Goal: Task Accomplishment & Management: Use online tool/utility

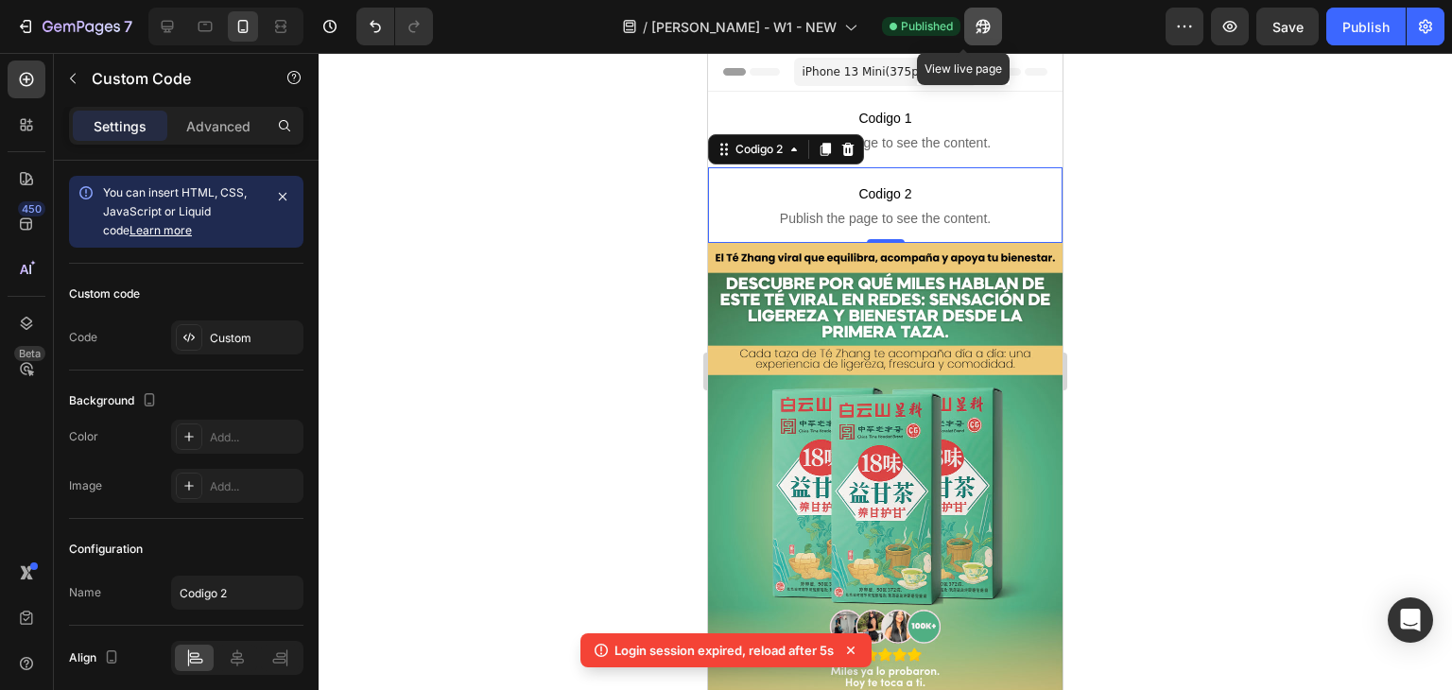
click at [974, 20] on icon "button" at bounding box center [983, 26] width 19 height 19
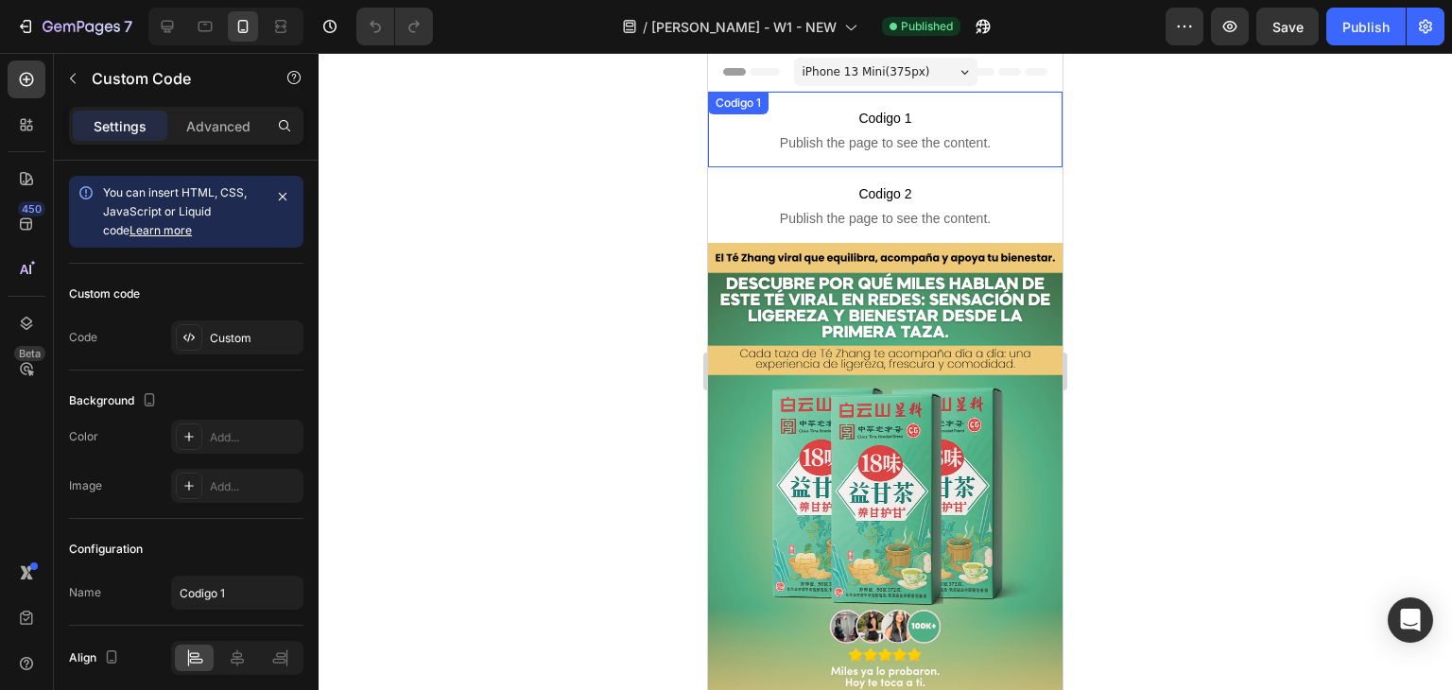
click at [779, 141] on span "Publish the page to see the content." at bounding box center [885, 142] width 355 height 19
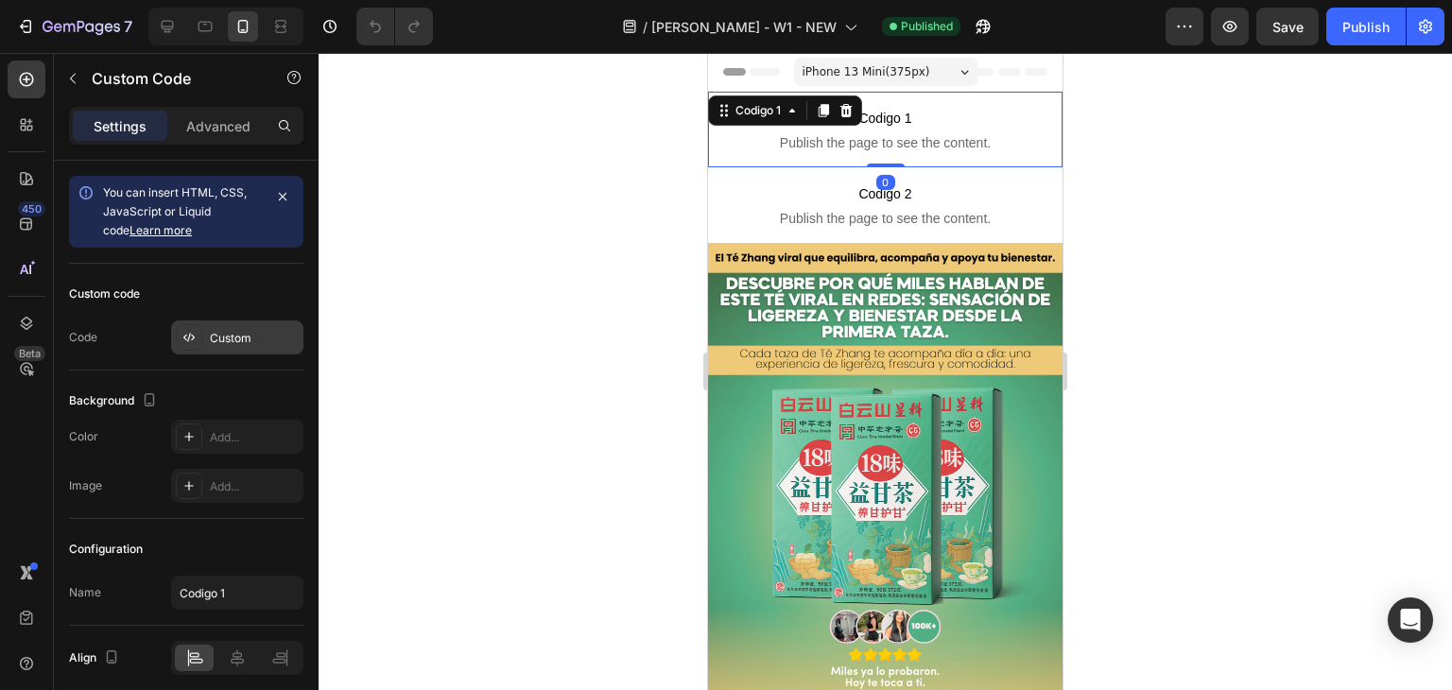
click at [252, 339] on div "Custom" at bounding box center [254, 338] width 89 height 17
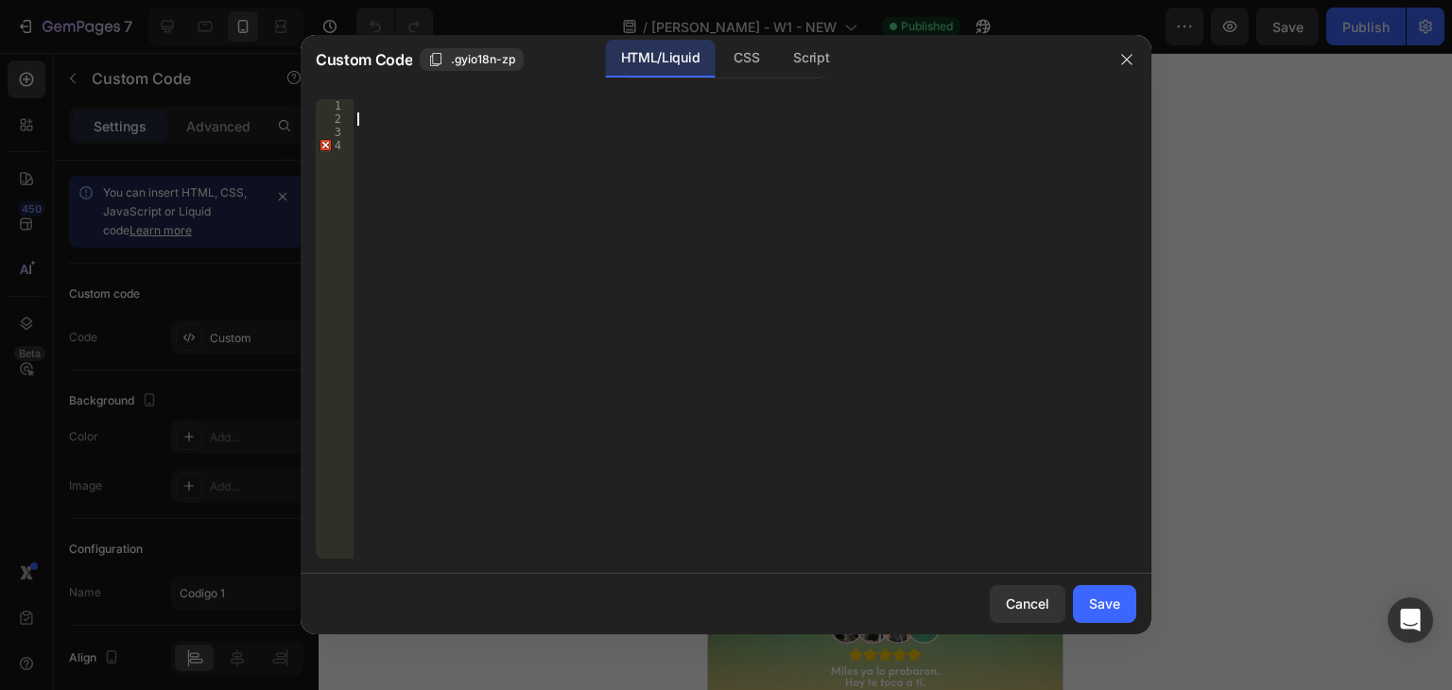
click at [391, 113] on div at bounding box center [745, 342] width 783 height 486
click at [392, 105] on div at bounding box center [745, 342] width 783 height 486
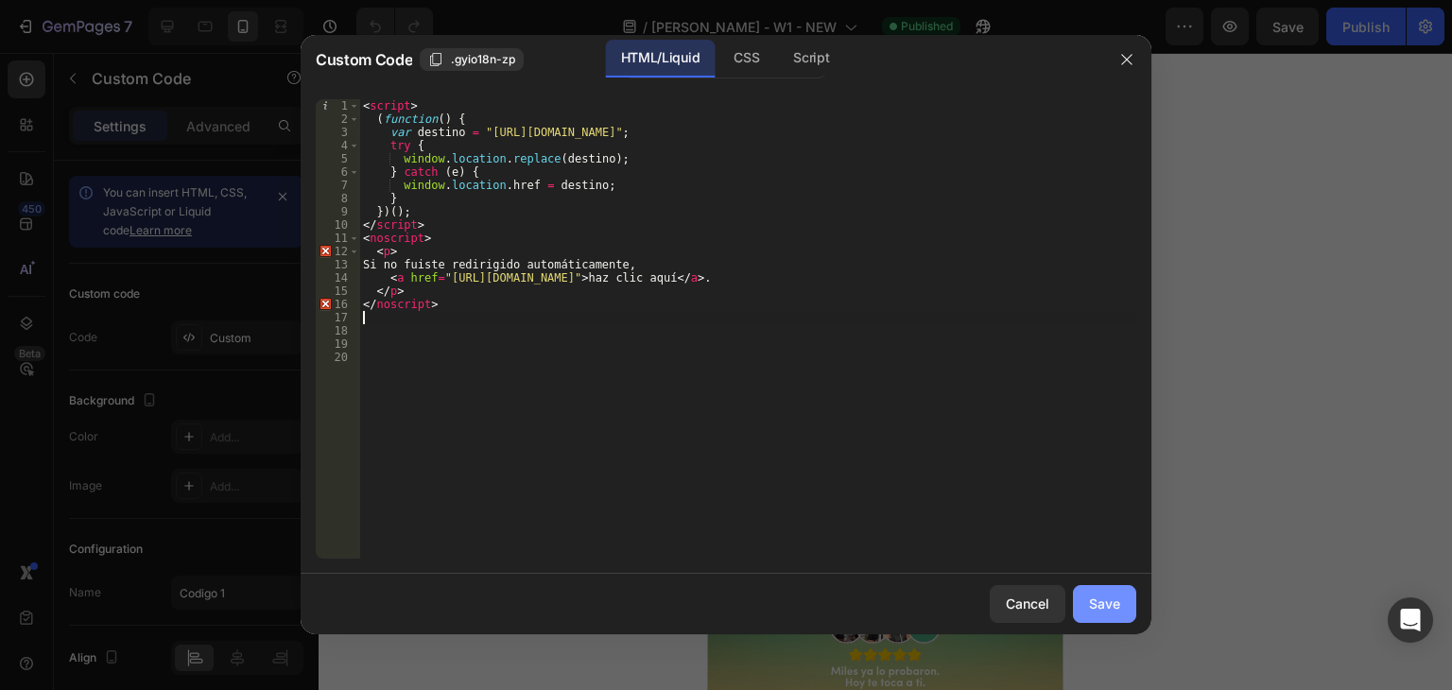
click at [1101, 599] on div "Save" at bounding box center [1104, 604] width 31 height 20
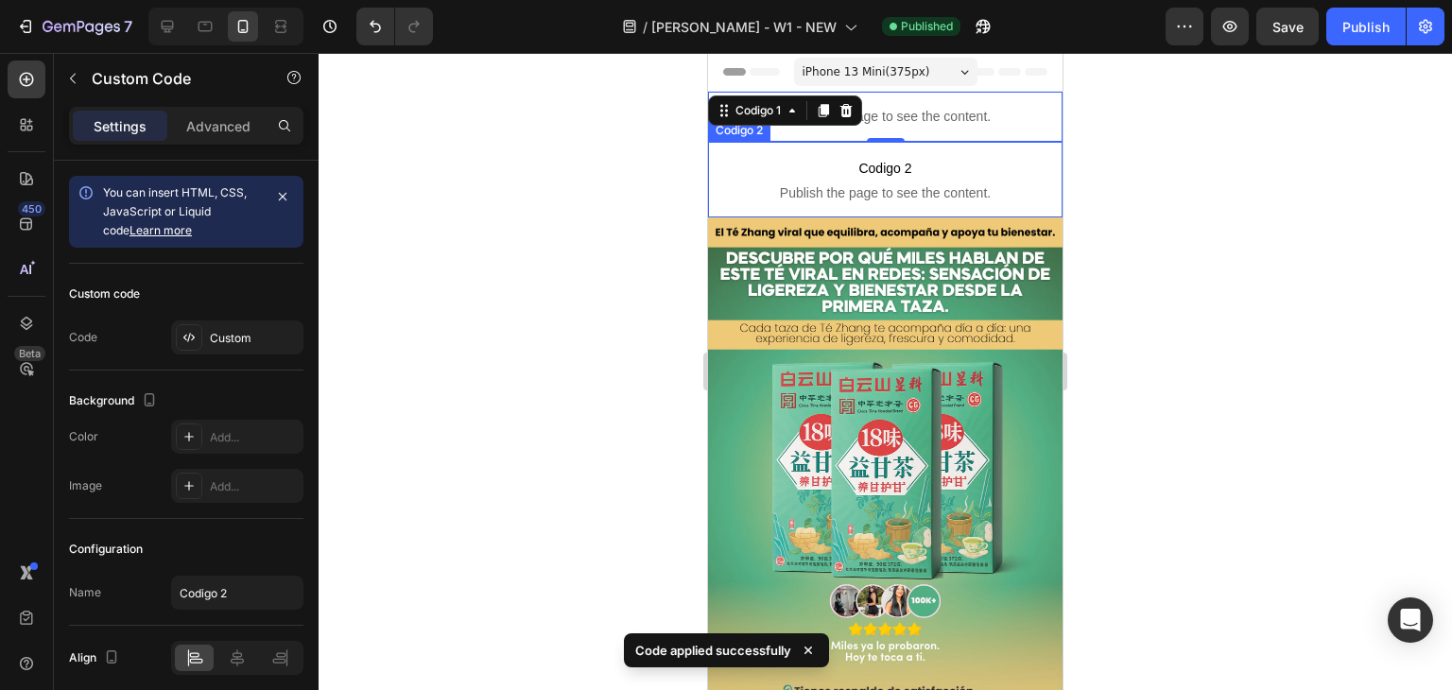
click at [872, 186] on span "Publish the page to see the content." at bounding box center [885, 192] width 355 height 19
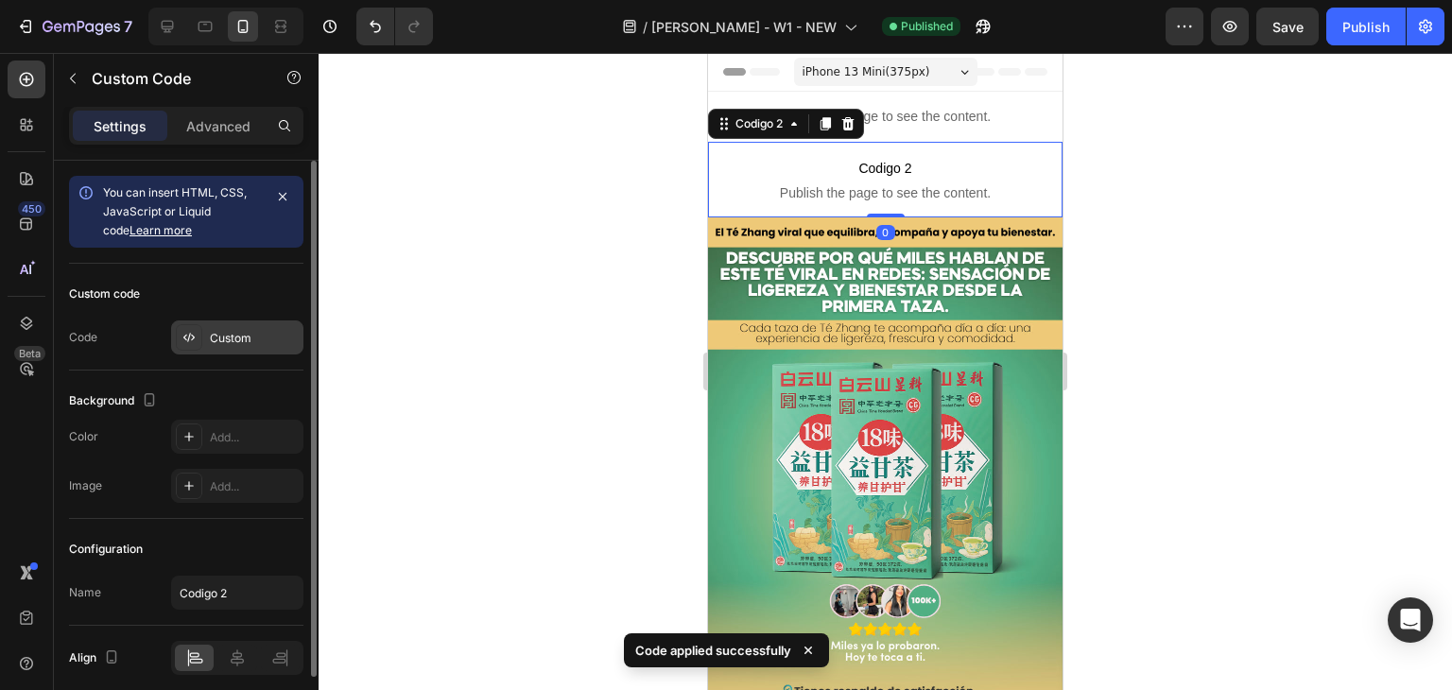
click at [238, 331] on div "Custom" at bounding box center [254, 338] width 89 height 17
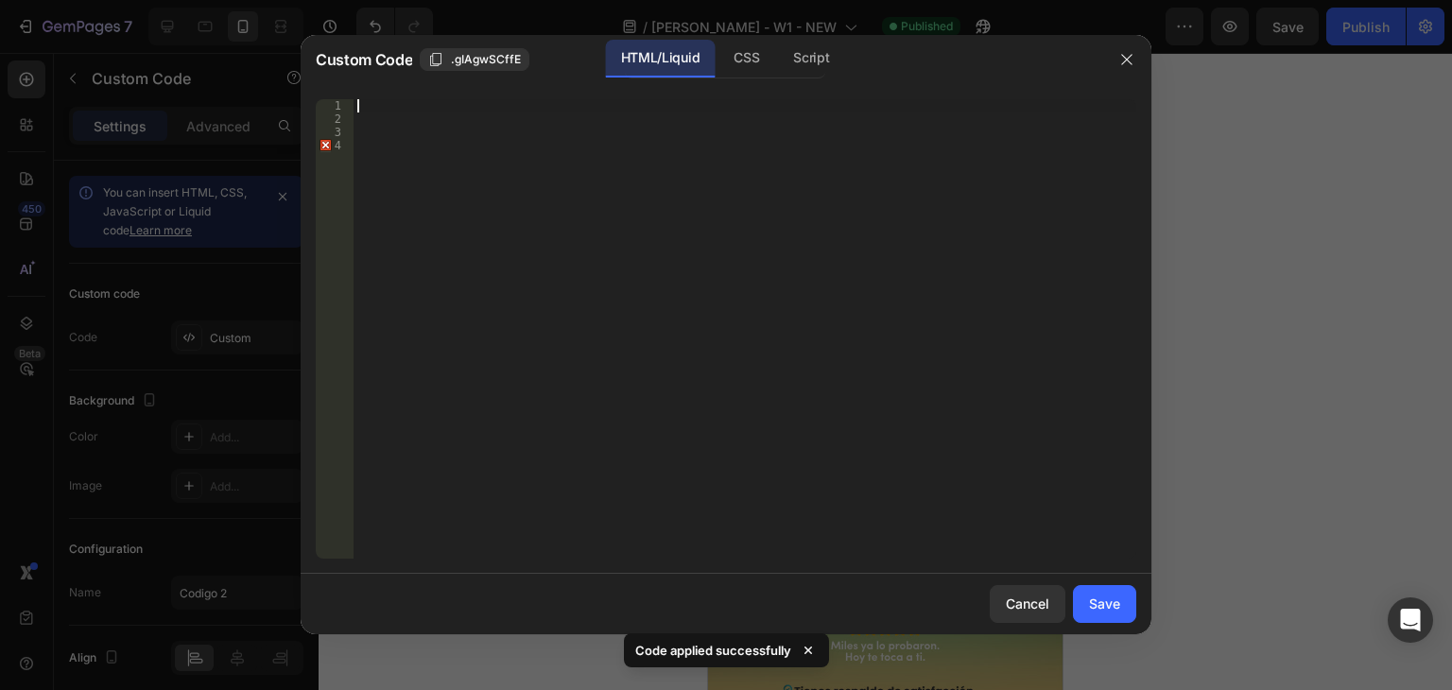
click at [412, 109] on div at bounding box center [745, 342] width 783 height 486
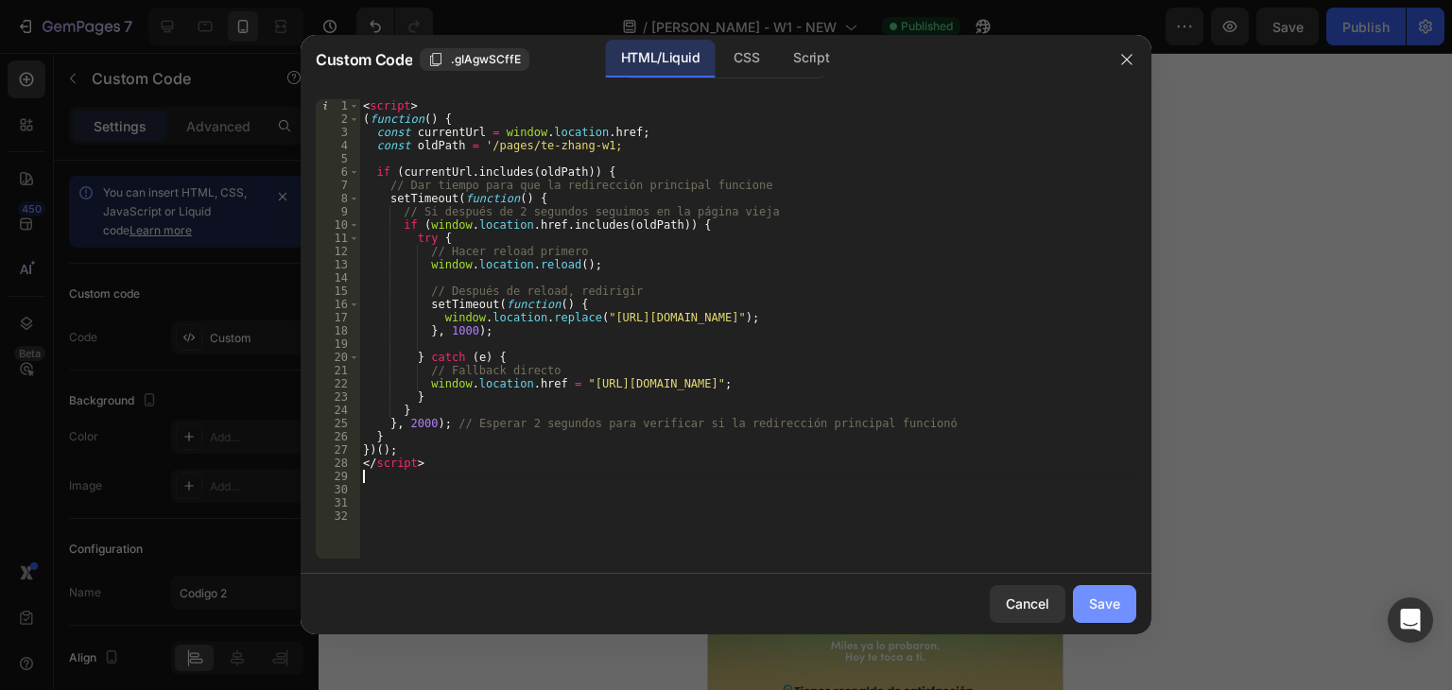
click at [1108, 606] on div "Save" at bounding box center [1104, 604] width 31 height 20
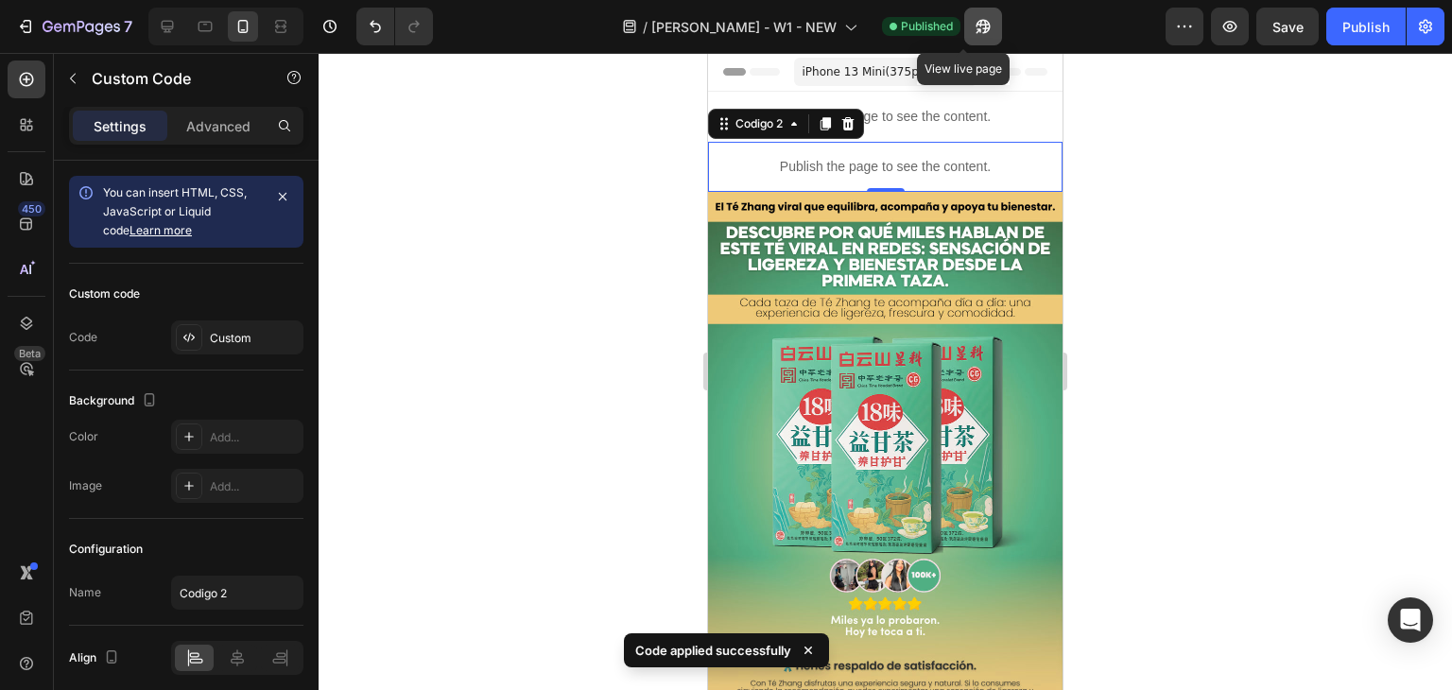
click at [974, 32] on icon "button" at bounding box center [983, 26] width 19 height 19
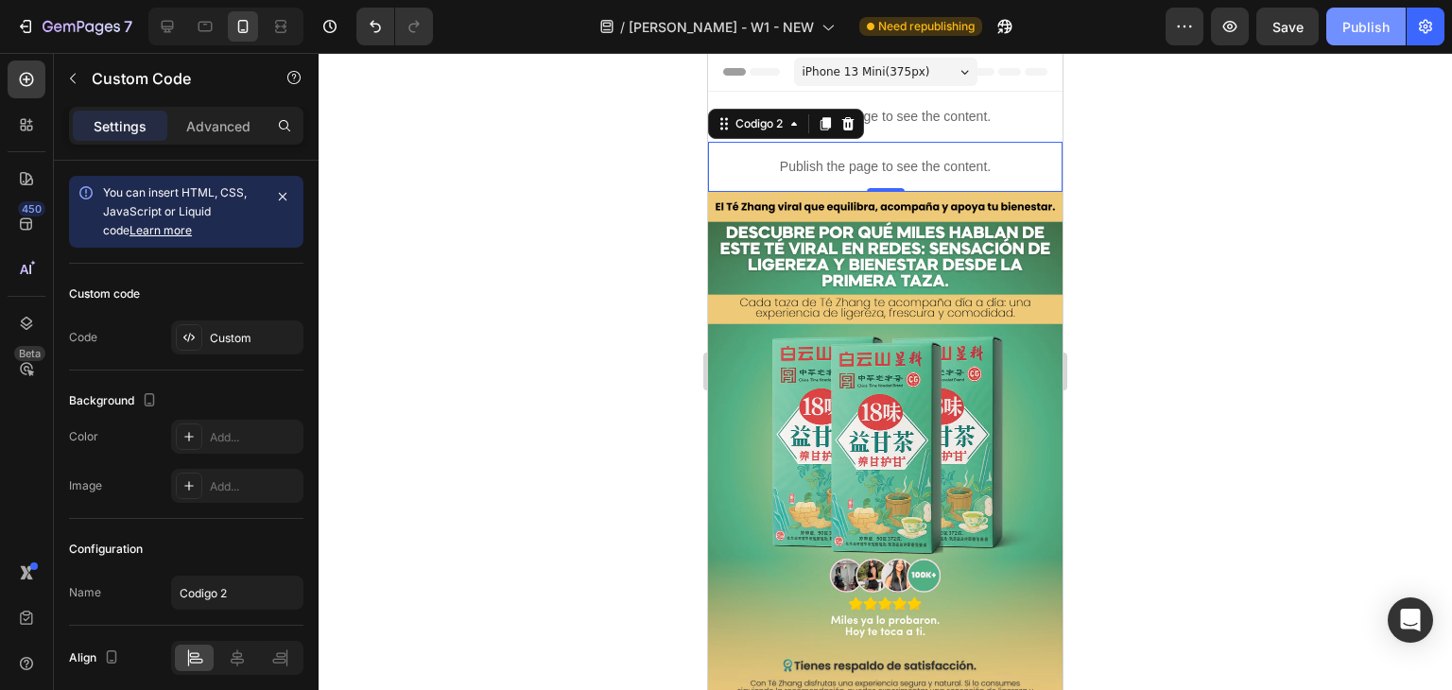
click at [1354, 32] on div "Publish" at bounding box center [1366, 27] width 47 height 20
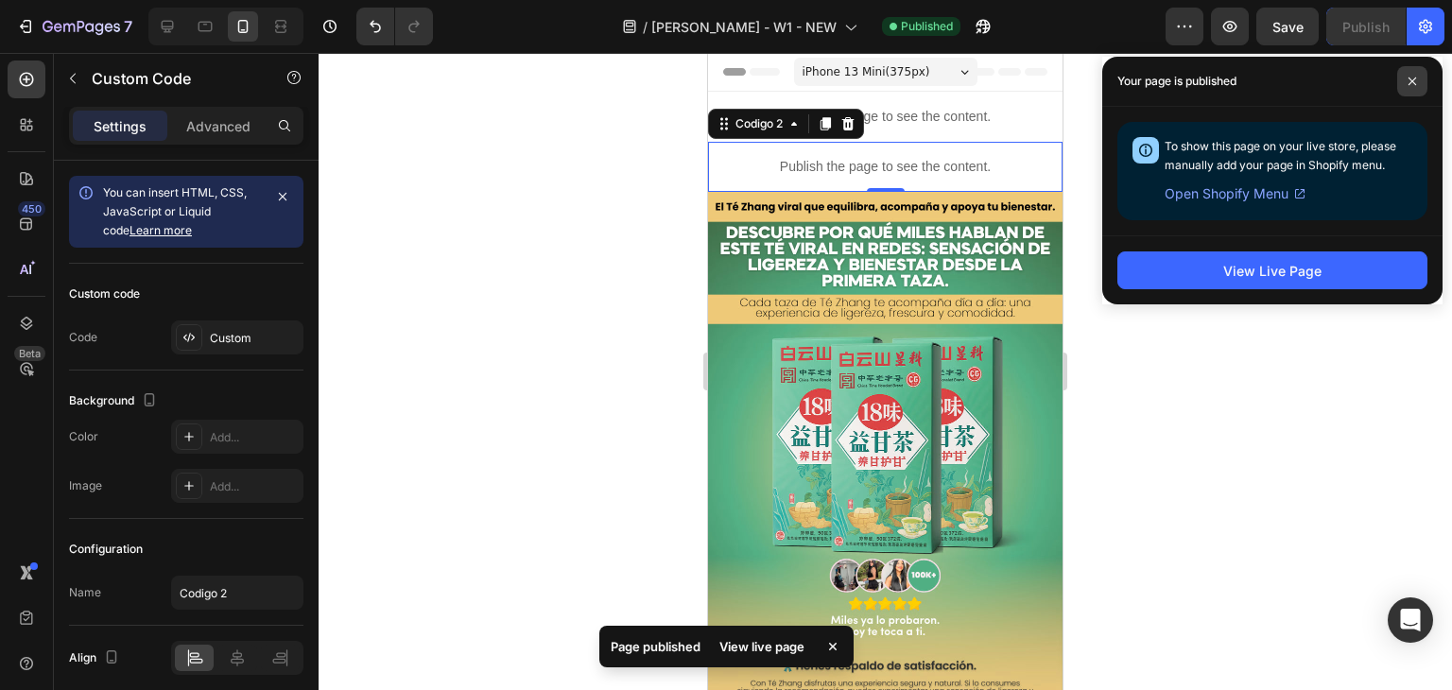
click at [1413, 84] on icon at bounding box center [1412, 81] width 9 height 9
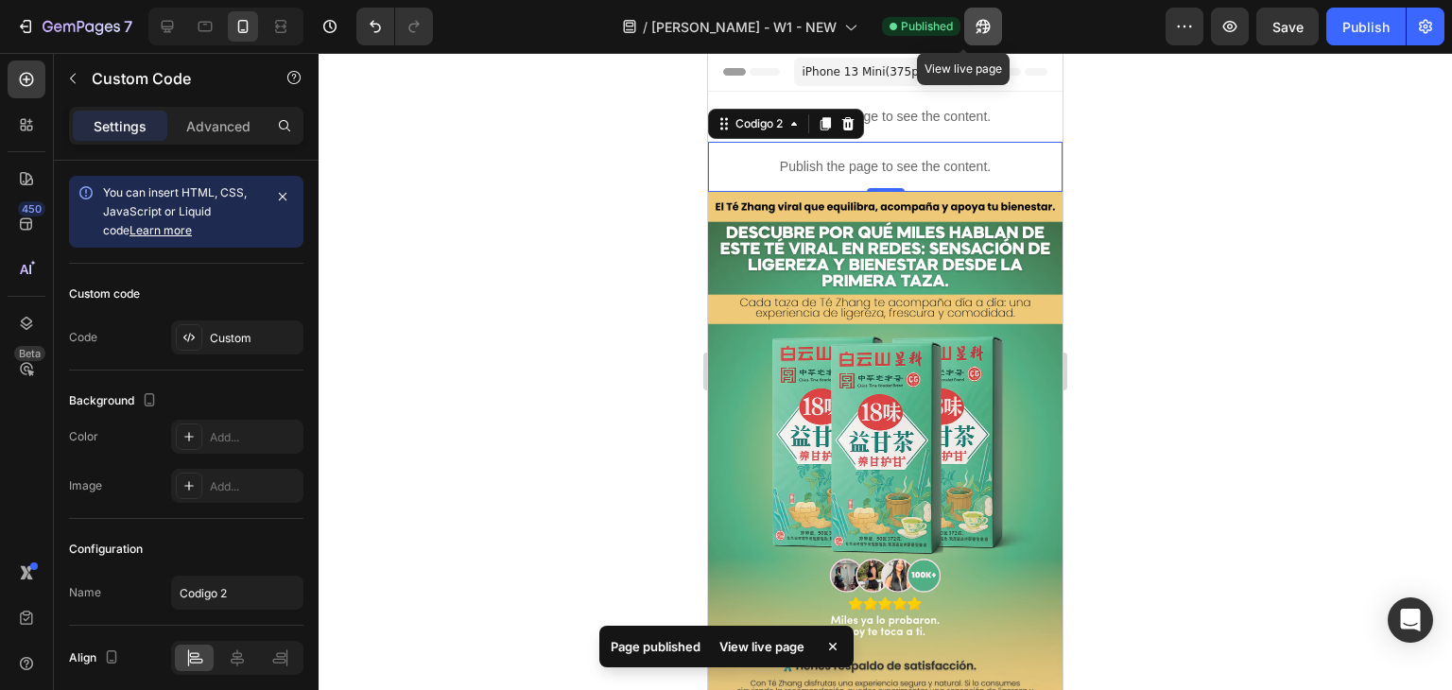
click at [976, 25] on icon "button" at bounding box center [983, 27] width 14 height 14
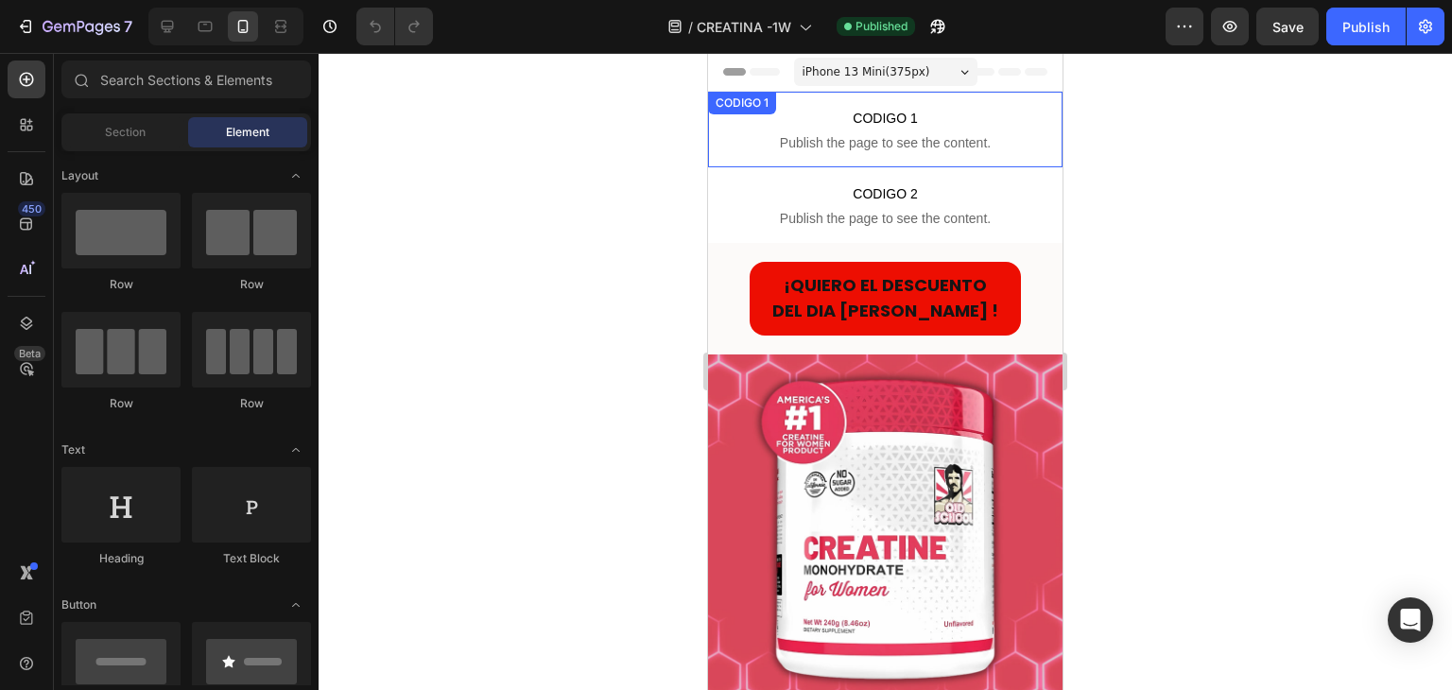
click at [795, 156] on p "CODIGO 1 Publish the page to see the content." at bounding box center [885, 130] width 355 height 76
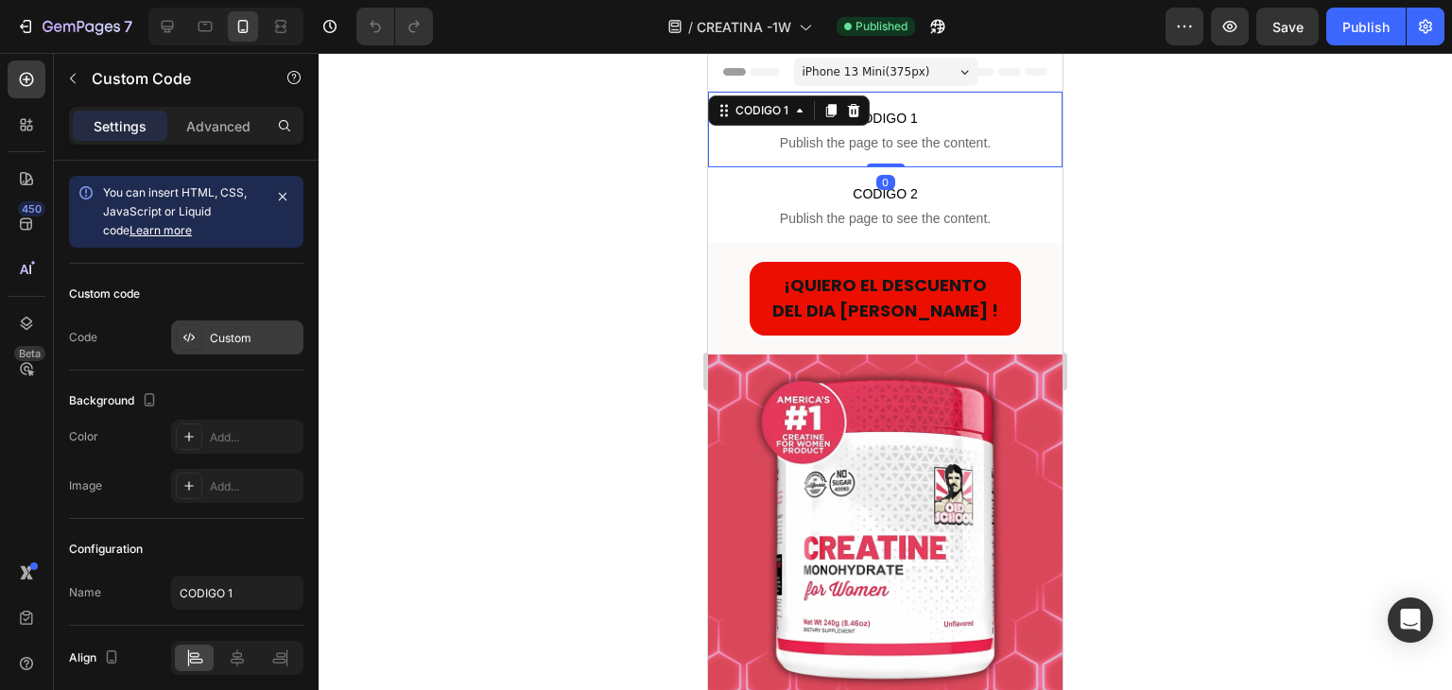
click at [251, 333] on div "Custom" at bounding box center [254, 338] width 89 height 17
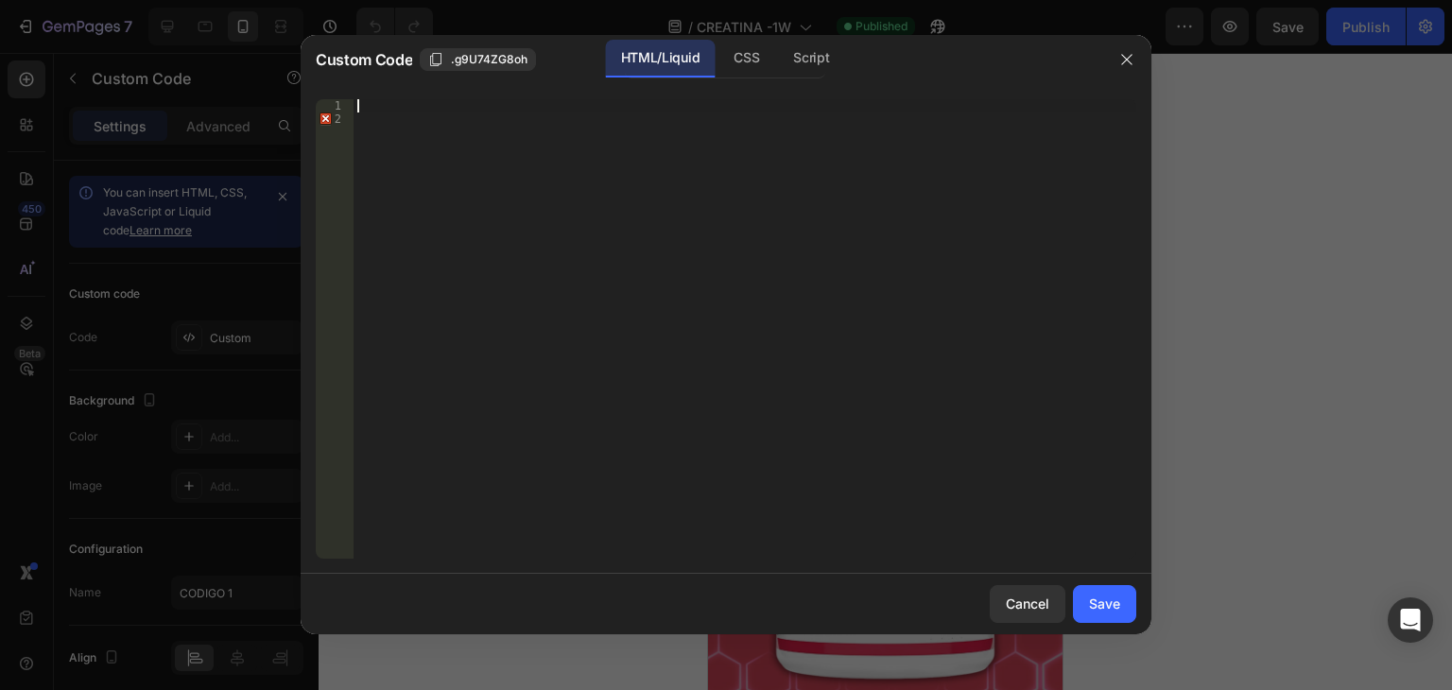
click at [380, 108] on div at bounding box center [745, 342] width 783 height 486
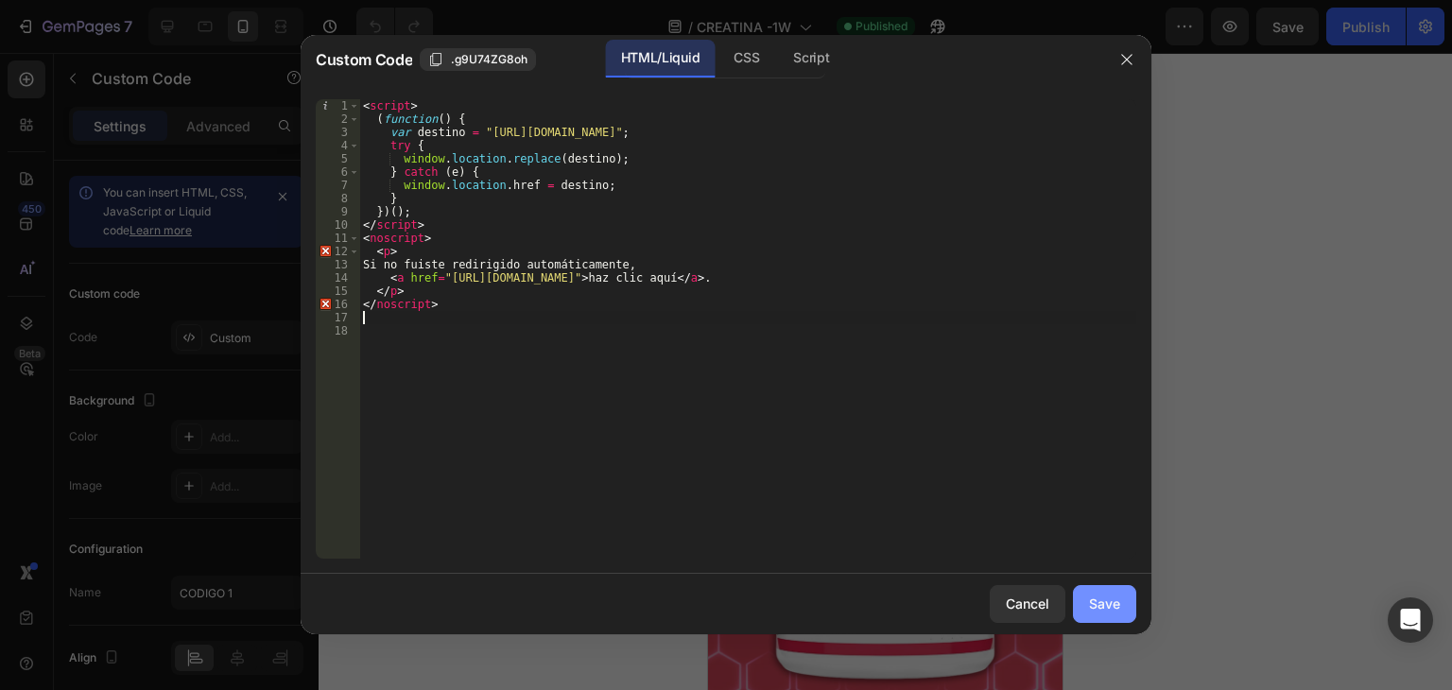
click at [1114, 605] on div "Save" at bounding box center [1104, 604] width 31 height 20
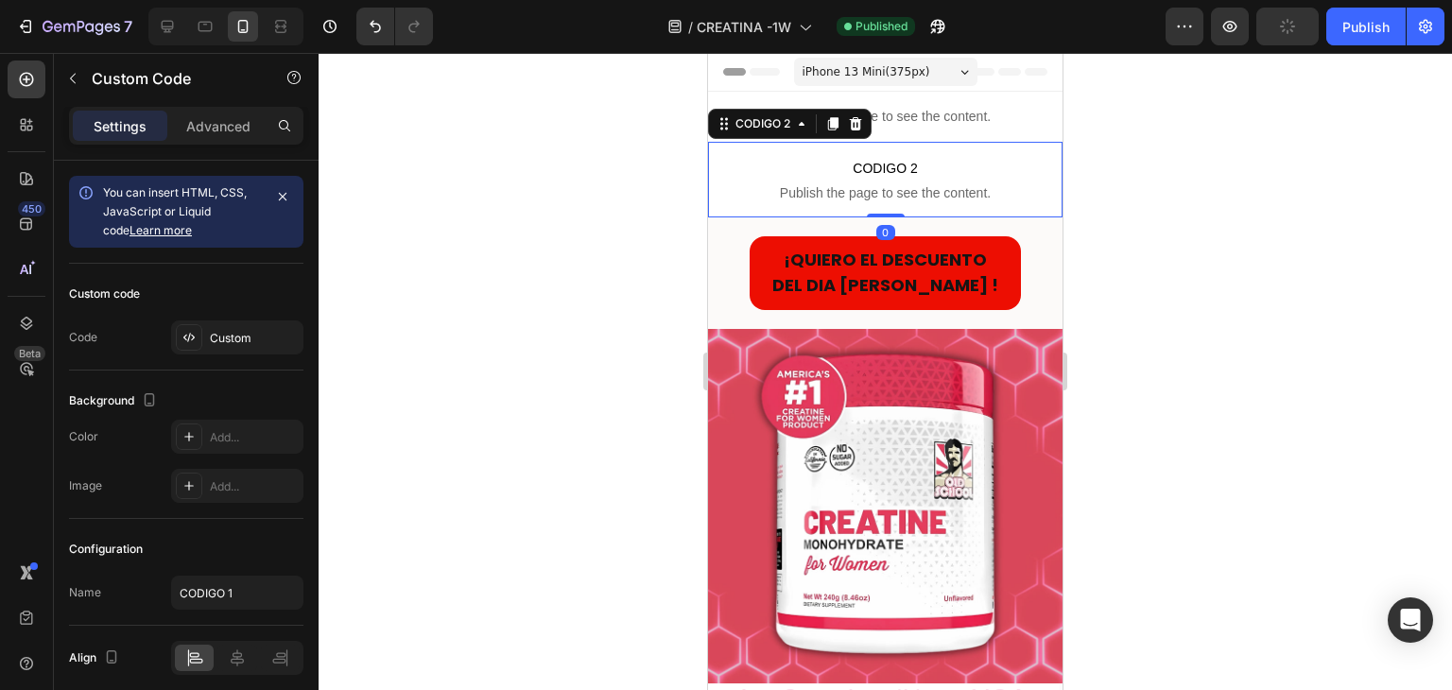
click at [782, 172] on span "CODIGO 2" at bounding box center [885, 168] width 355 height 23
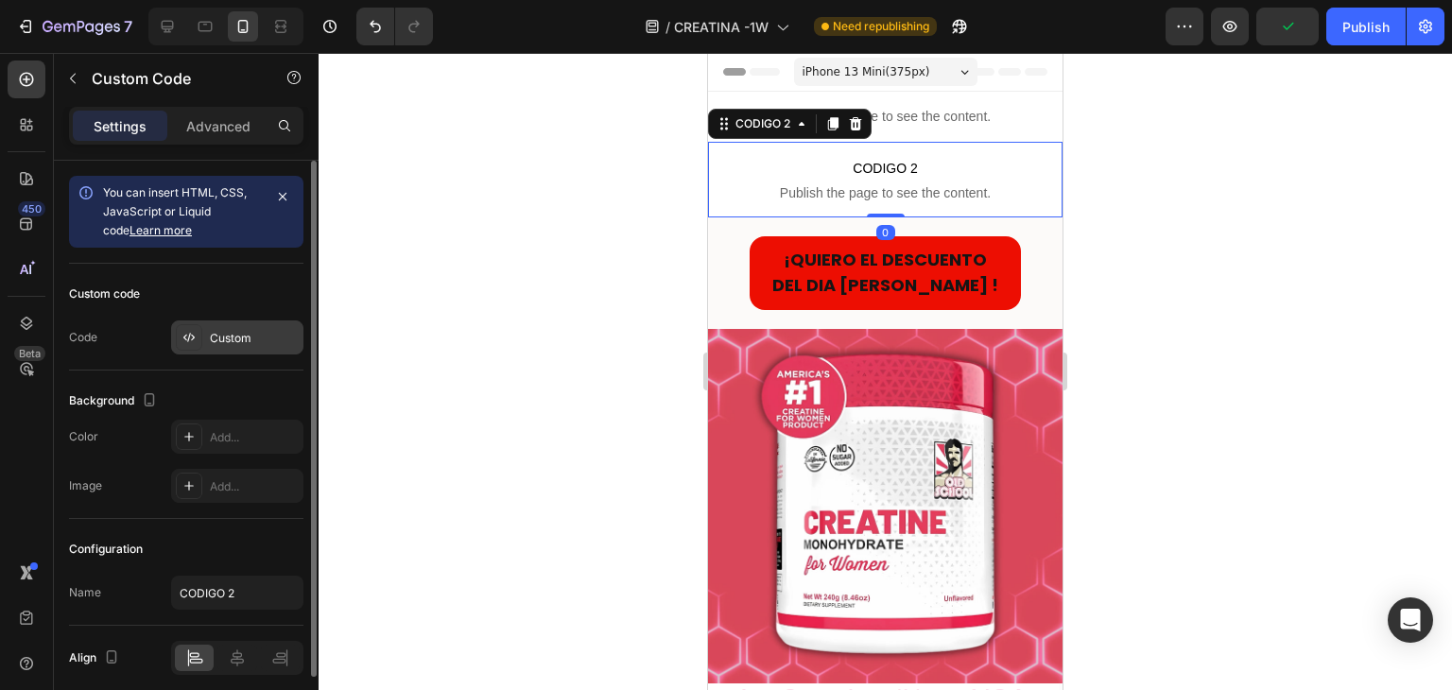
click at [226, 336] on div "Custom" at bounding box center [254, 338] width 89 height 17
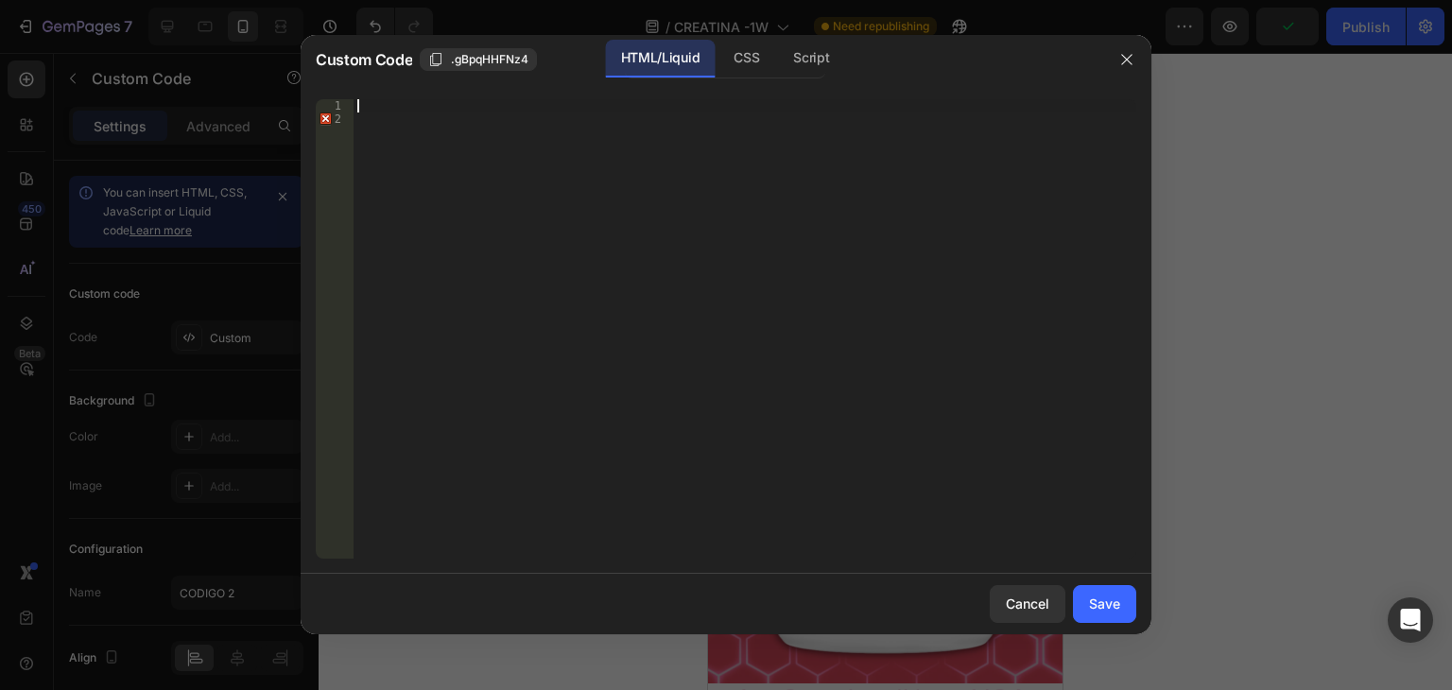
click at [374, 111] on div at bounding box center [745, 342] width 783 height 486
paste textarea "// Después de reload, redirigir"
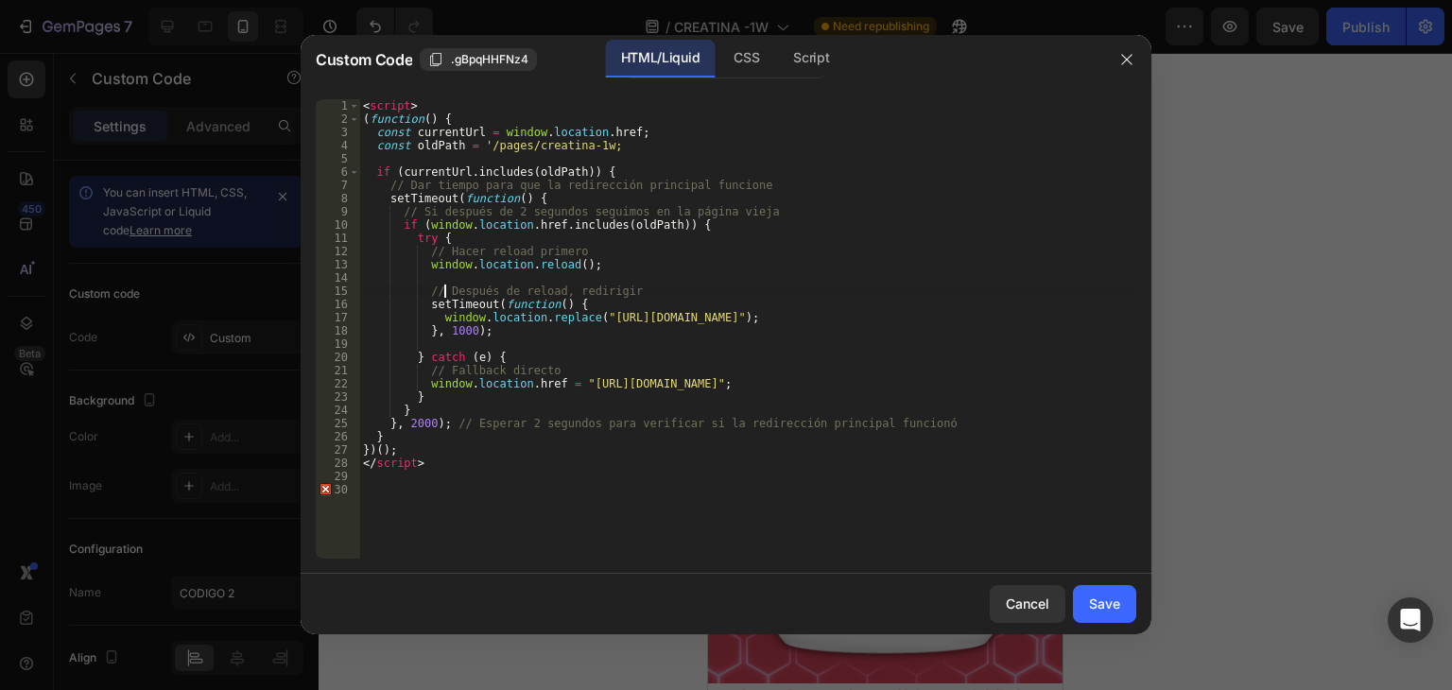
click at [443, 292] on div "< script > ( function ( ) { const currentUrl = window . location . href ; const…" at bounding box center [747, 342] width 777 height 486
type textarea "// Después de reload, redirigir"
click at [1107, 601] on div "Save" at bounding box center [1104, 604] width 31 height 20
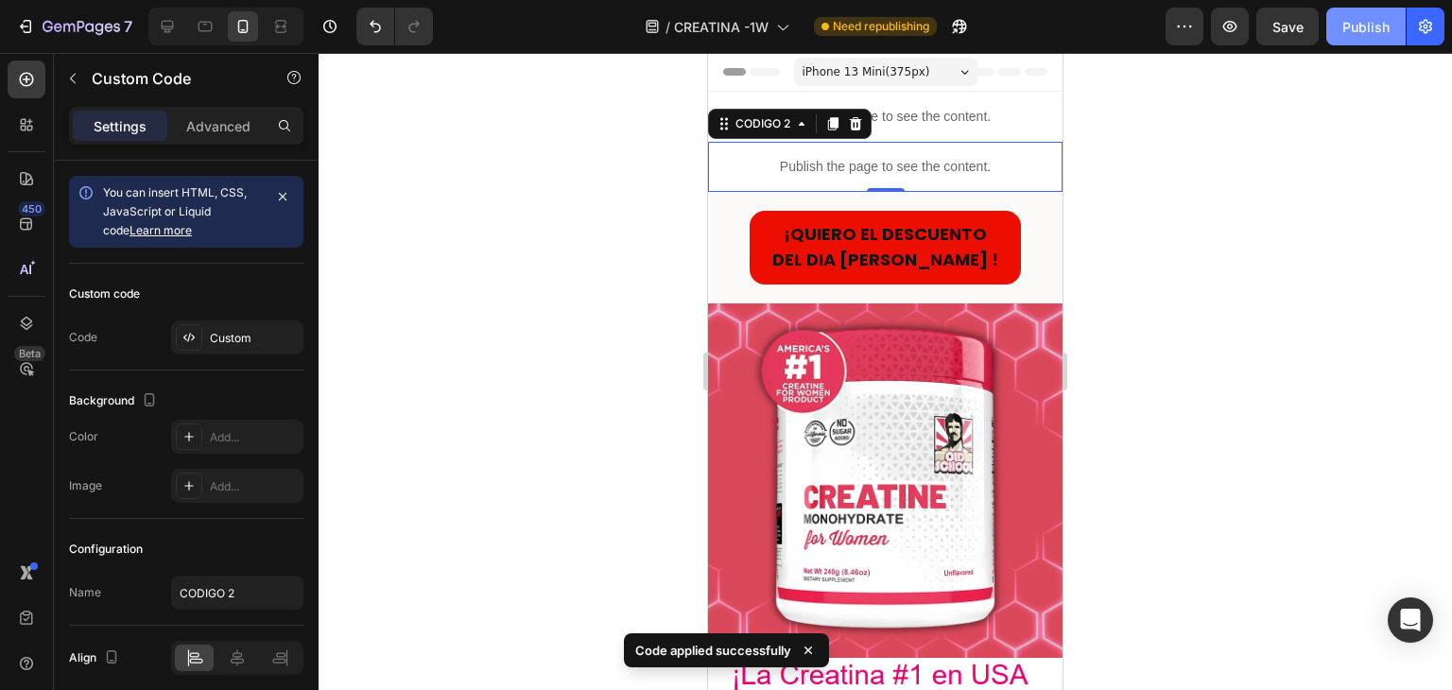
click at [1358, 33] on div "Publish" at bounding box center [1366, 27] width 47 height 20
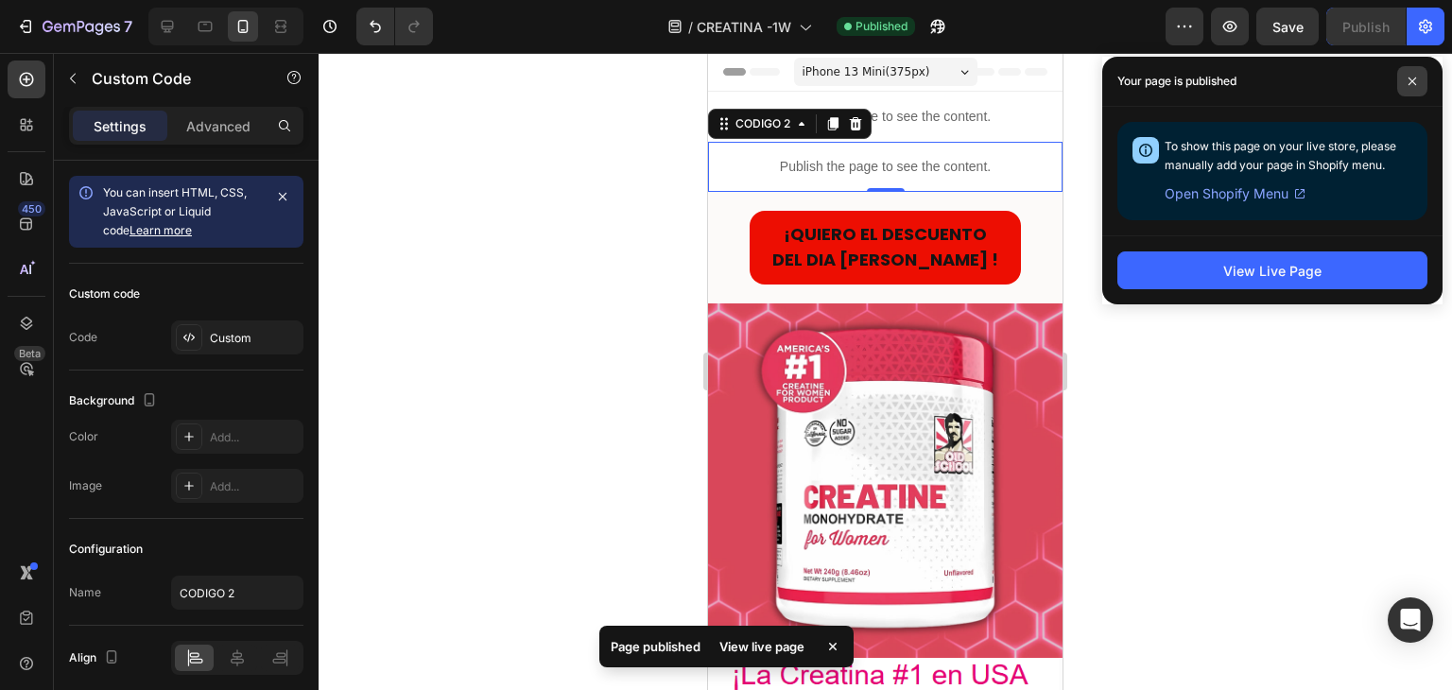
click at [1414, 77] on icon at bounding box center [1412, 81] width 9 height 9
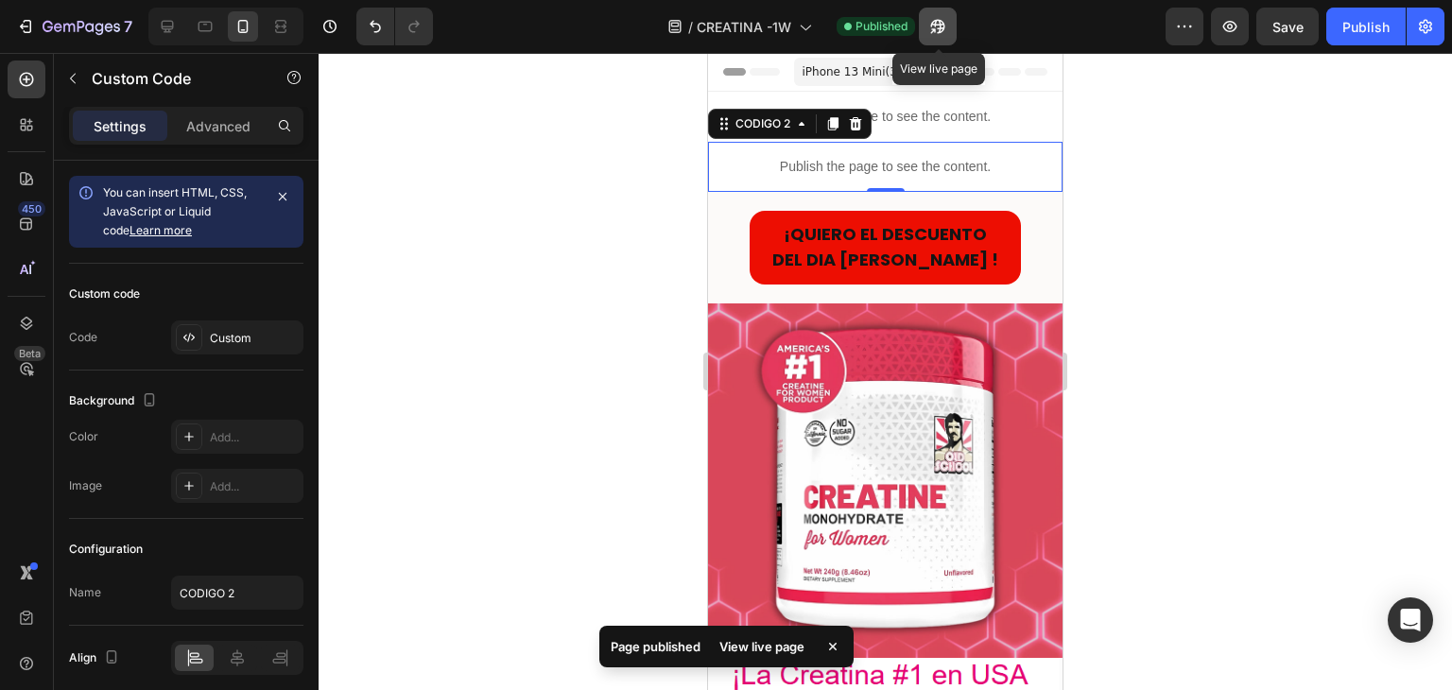
click at [938, 33] on icon "button" at bounding box center [937, 27] width 14 height 14
